Goal: Task Accomplishment & Management: Manage account settings

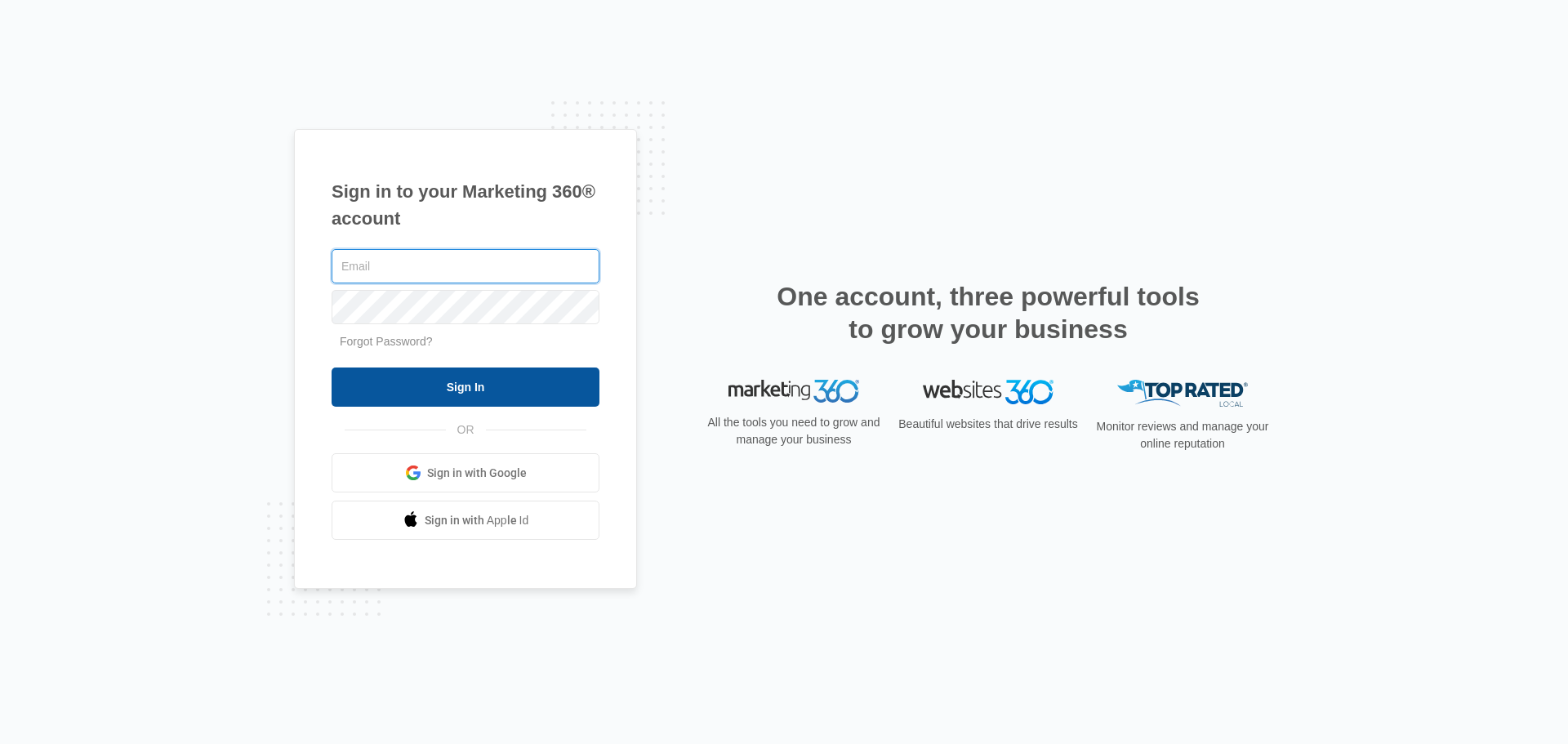
type input "seasidecontainers@gmail.com"
click at [458, 381] on input "Sign In" at bounding box center [465, 387] width 267 height 39
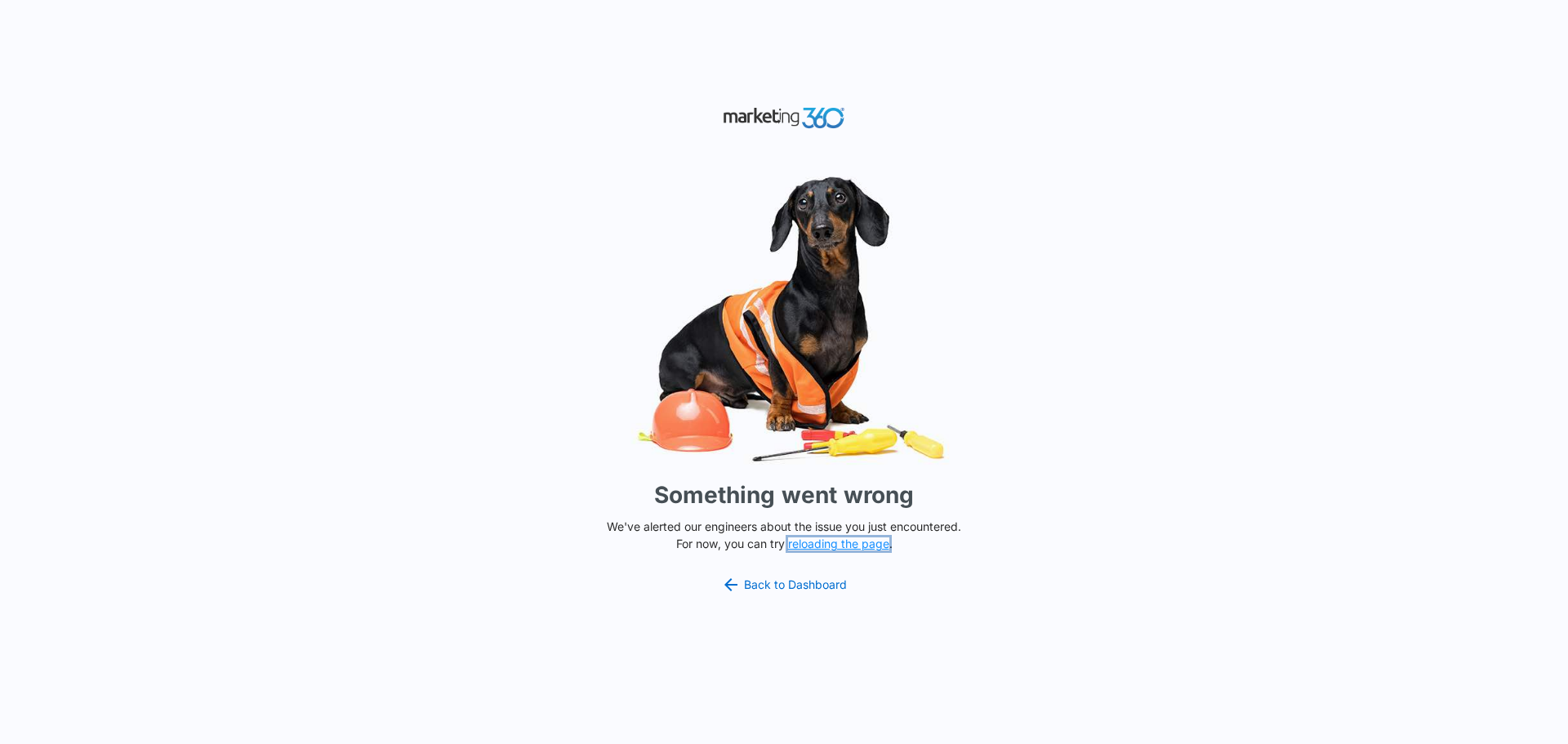
click at [823, 544] on button "reloading the page" at bounding box center [838, 544] width 101 height 13
click at [785, 581] on link "Back to Dashboard" at bounding box center [784, 584] width 126 height 20
